Goal: Information Seeking & Learning: Learn about a topic

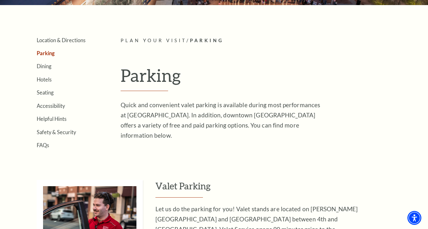
scroll to position [135, 0]
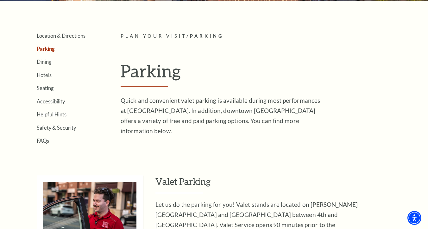
click at [215, 115] on p "Quick and convenient valet parking is available during most performances at [GE…" at bounding box center [224, 115] width 206 height 41
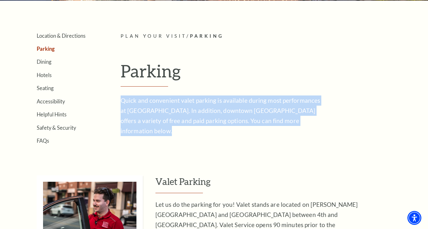
click at [215, 115] on p "Quick and convenient valet parking is available during most performances at [GE…" at bounding box center [224, 115] width 206 height 41
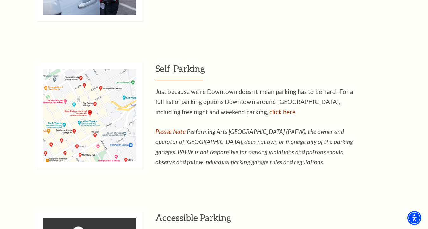
scroll to position [395, 0]
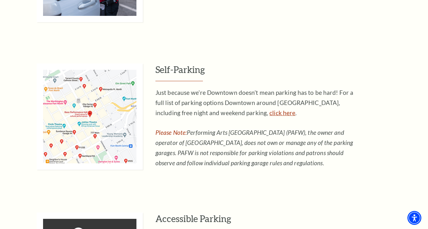
click at [270, 111] on link "click here" at bounding box center [283, 112] width 26 height 7
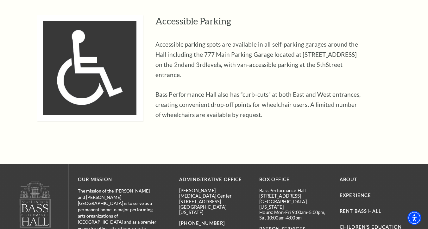
scroll to position [588, 0]
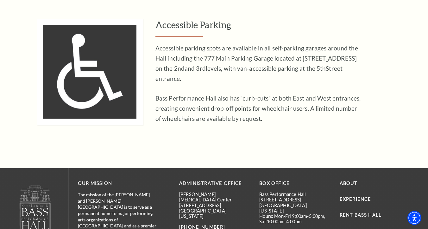
click at [243, 62] on p "Accessible parking spots are available in all self-parking garages around the H…" at bounding box center [259, 63] width 206 height 41
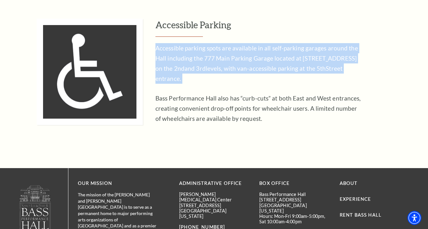
click at [243, 62] on p "Accessible parking spots are available in all self-parking garages around the H…" at bounding box center [259, 63] width 206 height 41
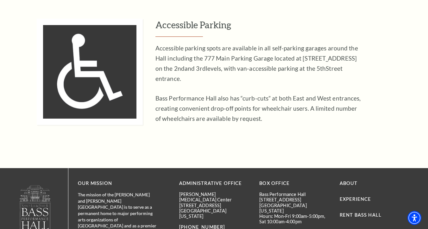
click at [237, 106] on p "Bass Performance Hall also has “curb-cuts” at both East and West entrances, cre…" at bounding box center [259, 108] width 206 height 30
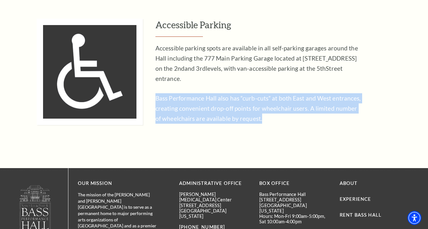
click at [237, 106] on p "Bass Performance Hall also has “curb-cuts” at both East and West entrances, cre…" at bounding box center [259, 108] width 206 height 30
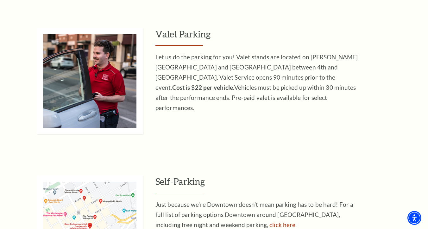
scroll to position [164, 0]
